Goal: Contribute content: Contribute content

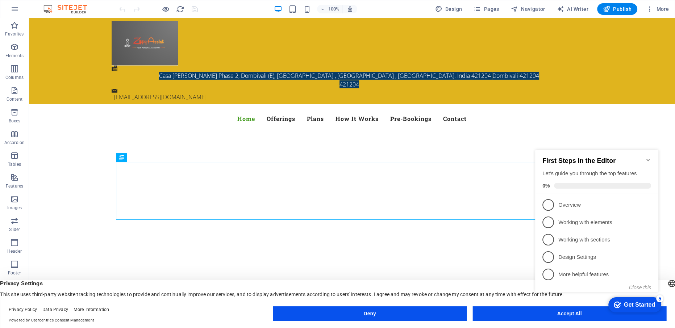
click at [649, 159] on icon "Minimize checklist" at bounding box center [648, 160] width 3 height 2
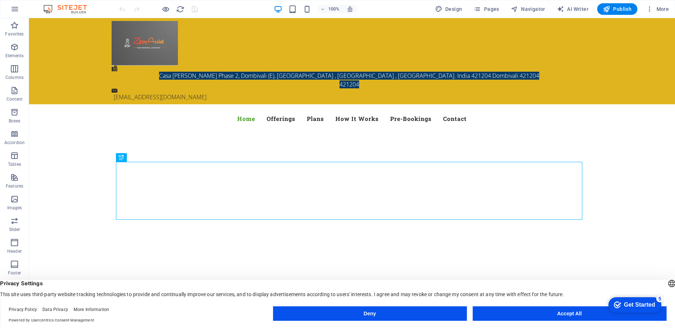
drag, startPoint x: 389, startPoint y: 93, endPoint x: 359, endPoint y: 125, distance: 44.4
click at [393, 110] on nav "Home Offerings Plans How It Works Pre-Bookings Contact" at bounding box center [353, 118] width 482 height 17
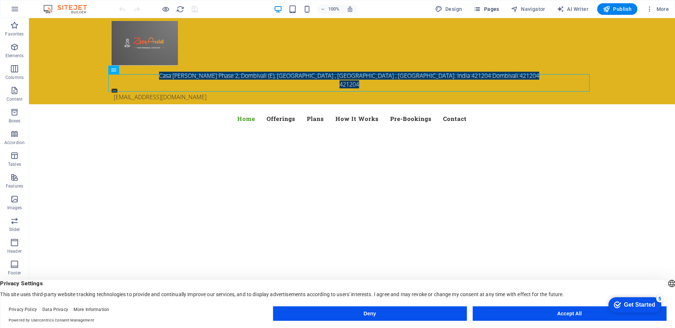
click at [479, 9] on icon "button" at bounding box center [477, 8] width 7 height 7
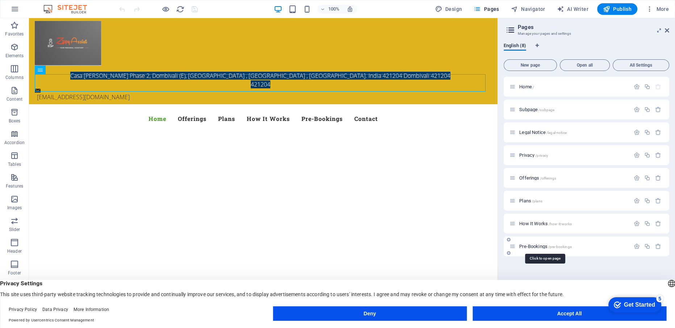
click at [526, 245] on span "Pre-Bookings /pre-bookings" at bounding box center [546, 246] width 52 height 5
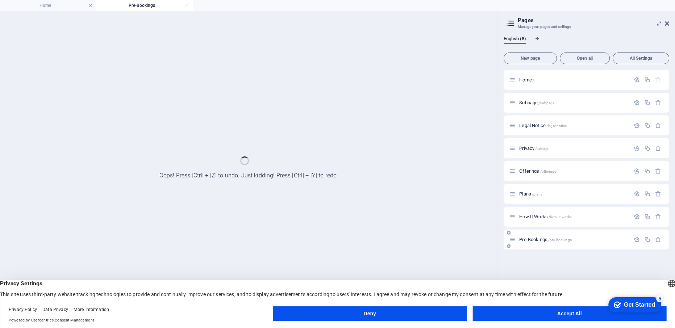
click at [526, 245] on div "Pre-Bookings /pre-bookings" at bounding box center [587, 240] width 166 height 20
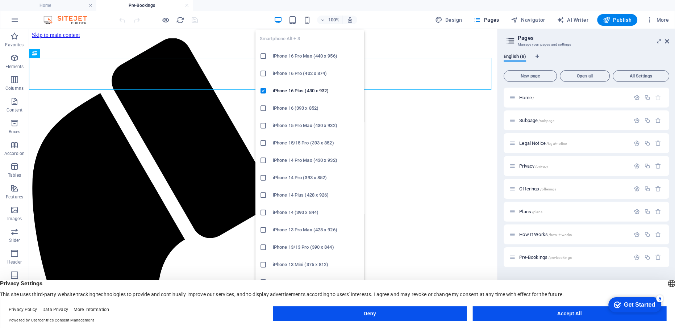
click at [310, 20] on icon "button" at bounding box center [307, 20] width 8 height 8
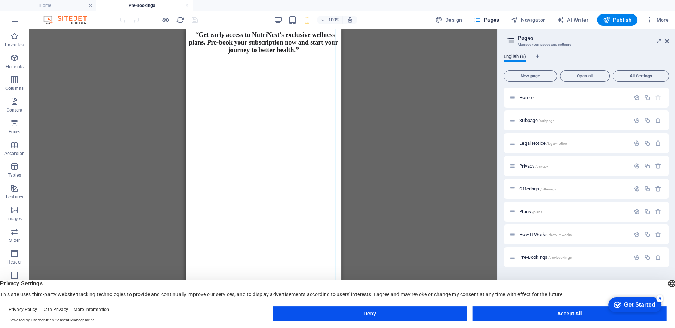
scroll to position [318, 0]
drag, startPoint x: 284, startPoint y: 164, endPoint x: 216, endPoint y: 165, distance: 68.5
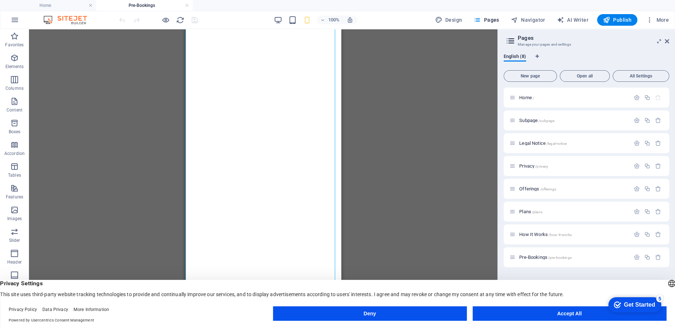
scroll to position [694, 0]
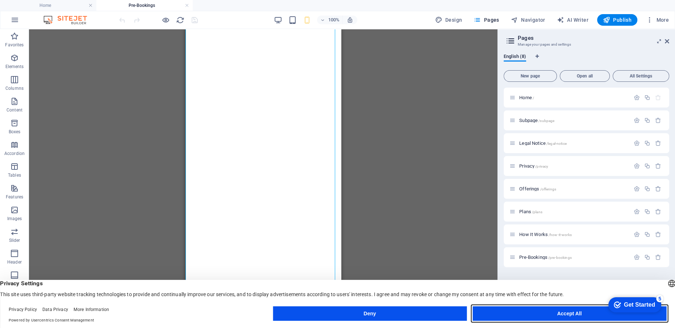
click at [497, 311] on button "Accept All" at bounding box center [570, 314] width 194 height 15
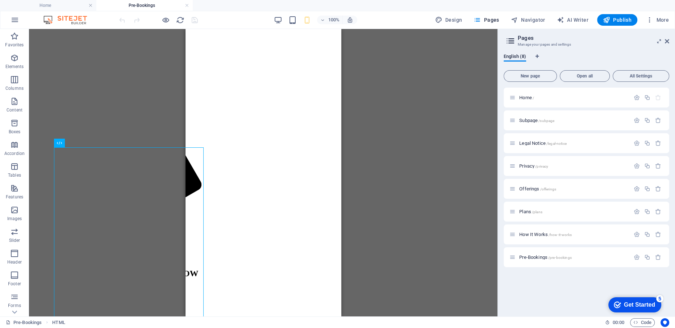
scroll to position [0, 131]
click at [82, 145] on icon at bounding box center [84, 143] width 4 height 8
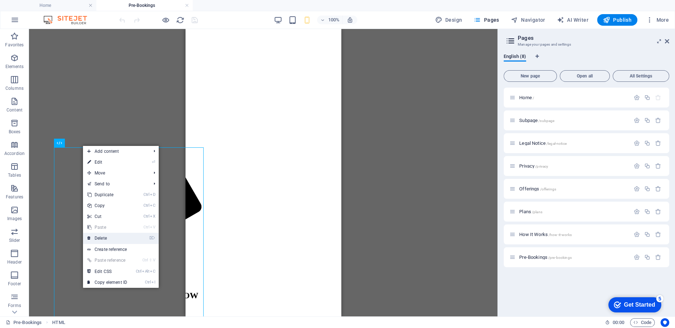
click at [95, 241] on link "⌦ Delete" at bounding box center [107, 238] width 49 height 11
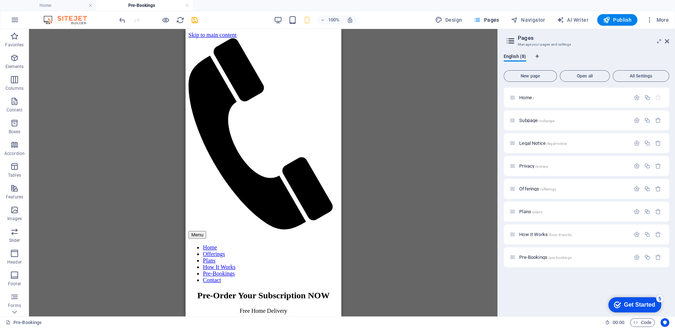
scroll to position [0, 0]
click at [252, 195] on html "Skip to main content Menu Home Offerings Plans How It Works Pre-Bookings Contac…" at bounding box center [263, 201] width 156 height 345
click at [264, 147] on div "+ Add section" at bounding box center [263, 147] width 40 height 12
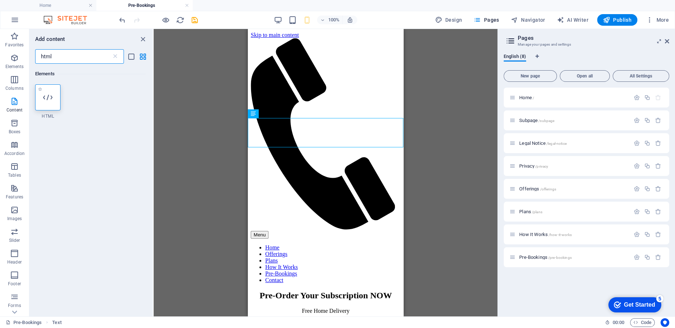
type input "html"
click at [49, 90] on div at bounding box center [47, 97] width 25 height 26
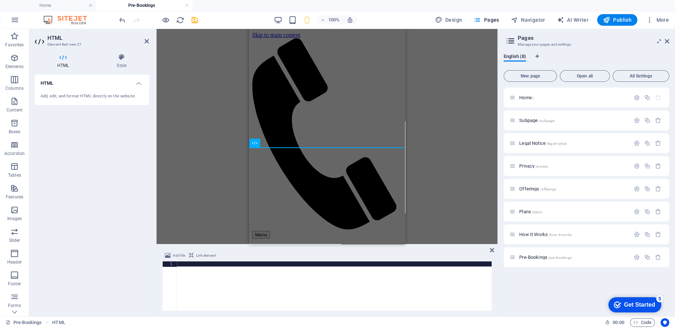
click at [187, 266] on div at bounding box center [334, 291] width 315 height 59
paste textarea "<iframe src="[URL][DOMAIN_NAME]" width="640" height="2615" frameborder="0" marg…"
type textarea "<iframe src="[URL][DOMAIN_NAME]" width="640" height="2615" frameborder="0" marg…"
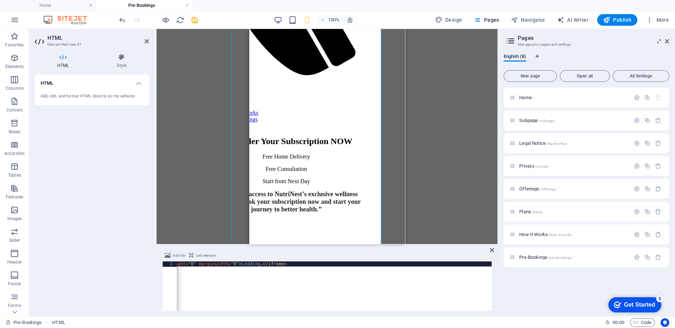
scroll to position [154, 0]
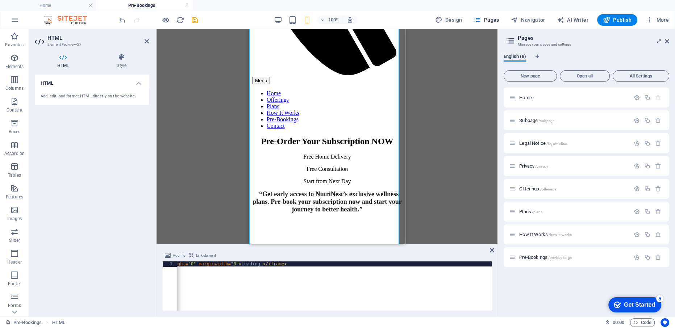
click at [324, 265] on div "< iframe src = "[URL][DOMAIN_NAME]" width = "640" height = "2615" frameborder =…" at bounding box center [222, 291] width 540 height 59
click at [322, 264] on div "< iframe src = "[URL][DOMAIN_NAME]" width = "640" height = "2615" frameborder =…" at bounding box center [222, 291] width 540 height 59
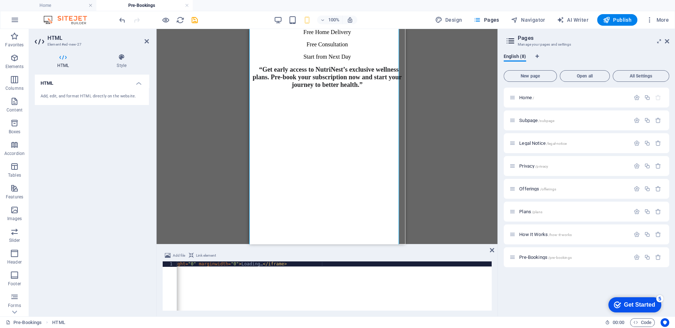
scroll to position [276, 0]
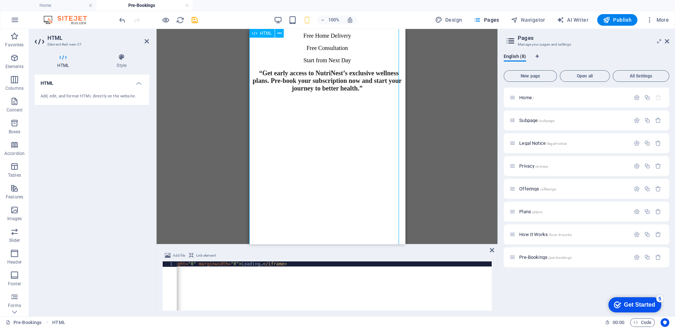
drag, startPoint x: 346, startPoint y: 105, endPoint x: 326, endPoint y: 105, distance: 19.9
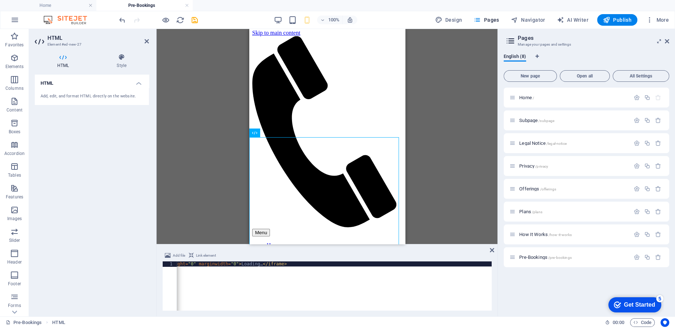
scroll to position [0, 0]
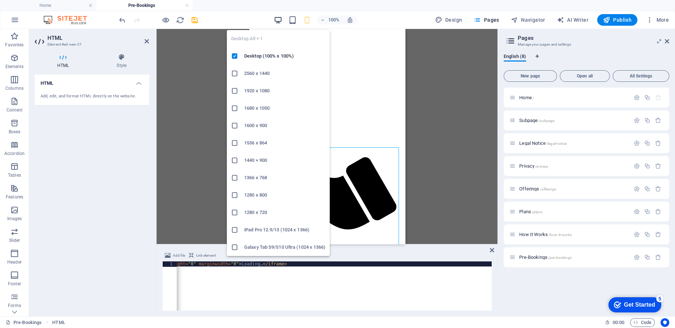
click at [281, 18] on icon "button" at bounding box center [278, 20] width 8 height 8
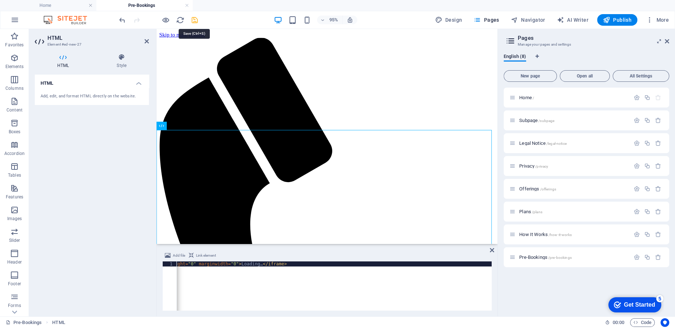
click at [195, 17] on icon "save" at bounding box center [195, 20] width 8 height 8
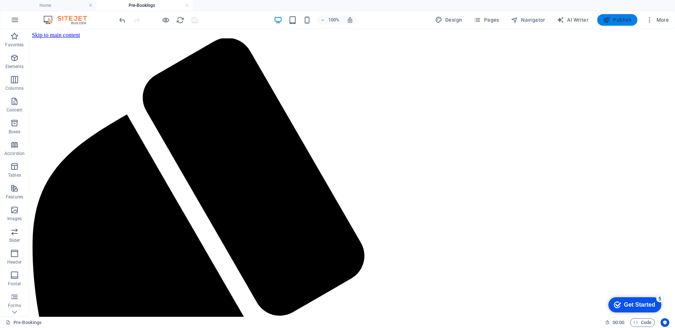
click at [624, 21] on span "Publish" at bounding box center [617, 19] width 29 height 7
